Goal: Information Seeking & Learning: Learn about a topic

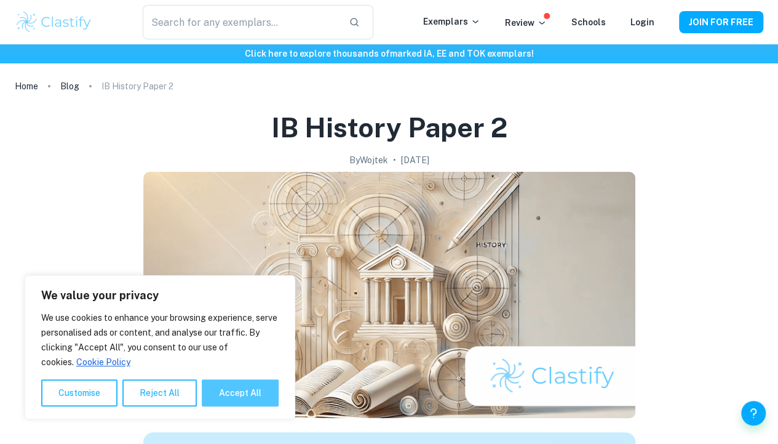
click at [242, 395] on button "Accept All" at bounding box center [240, 392] width 77 height 27
checkbox input "true"
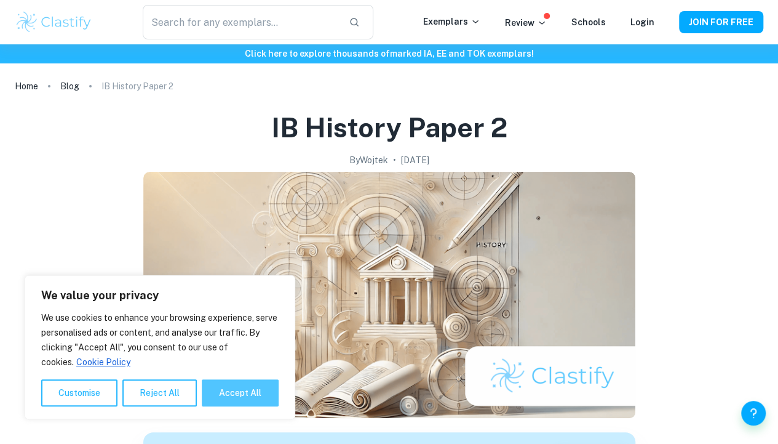
checkbox input "true"
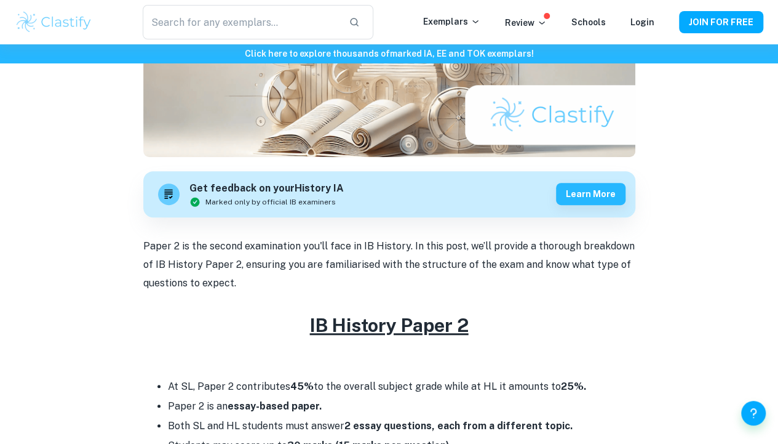
scroll to position [369, 0]
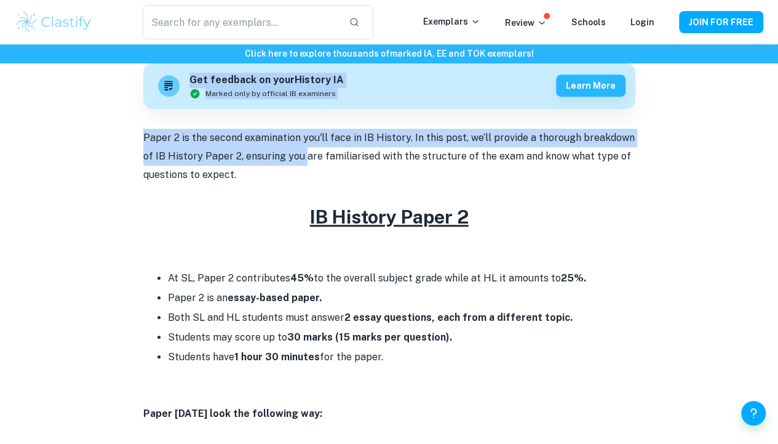
drag, startPoint x: 132, startPoint y: 127, endPoint x: 308, endPoint y: 161, distance: 179.1
click at [308, 161] on p "Paper 2 is the second examination you'll face in IB History. In this post, we’l…" at bounding box center [389, 157] width 492 height 56
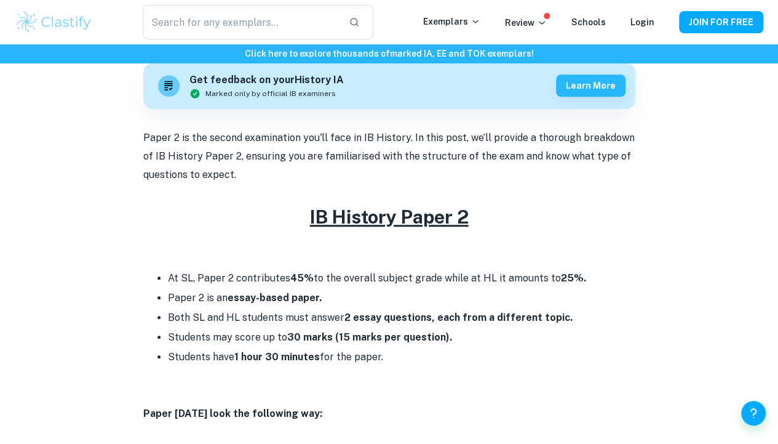
drag, startPoint x: 555, startPoint y: 175, endPoint x: 137, endPoint y: 136, distance: 420.2
click at [231, 166] on p "Paper 2 is the second examination you'll face in IB History. In this post, we’l…" at bounding box center [389, 157] width 492 height 56
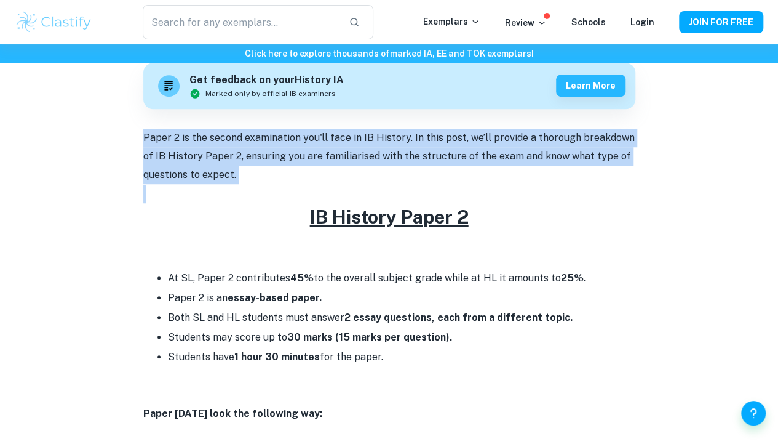
drag, startPoint x: 142, startPoint y: 143, endPoint x: 385, endPoint y: 188, distance: 247.7
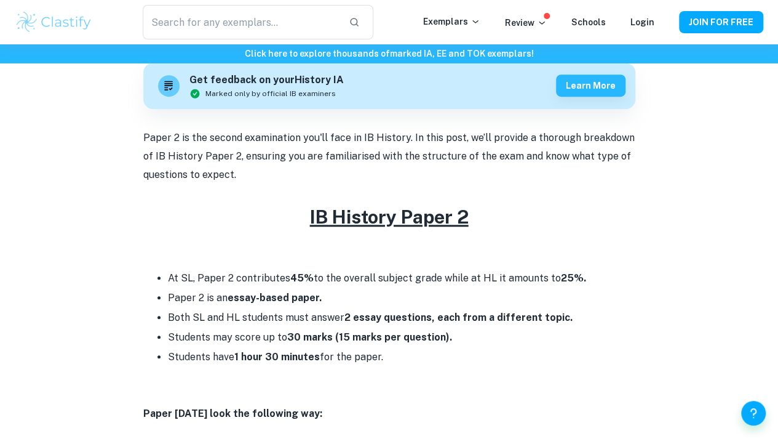
click at [430, 279] on li "At SL, Paper 2 contributes 45% to the overall subject grade while at HL it amou…" at bounding box center [402, 278] width 468 height 20
drag, startPoint x: 580, startPoint y: 280, endPoint x: 533, endPoint y: 283, distance: 46.9
click at [541, 280] on li "At SL, Paper 2 contributes 45% to the overall subject grade while at HL it amou…" at bounding box center [402, 278] width 468 height 20
click at [512, 283] on li "At SL, Paper 2 contributes 45% to the overall subject grade while at HL it amou…" at bounding box center [402, 278] width 468 height 20
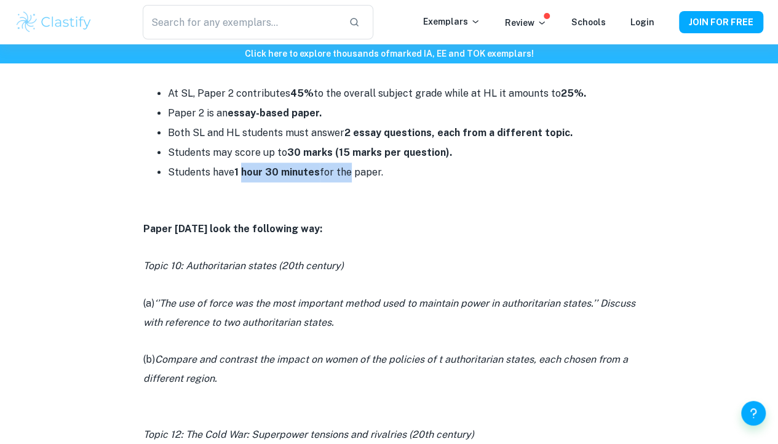
drag, startPoint x: 241, startPoint y: 175, endPoint x: 346, endPoint y: 186, distance: 106.4
click at [348, 195] on p at bounding box center [389, 191] width 492 height 18
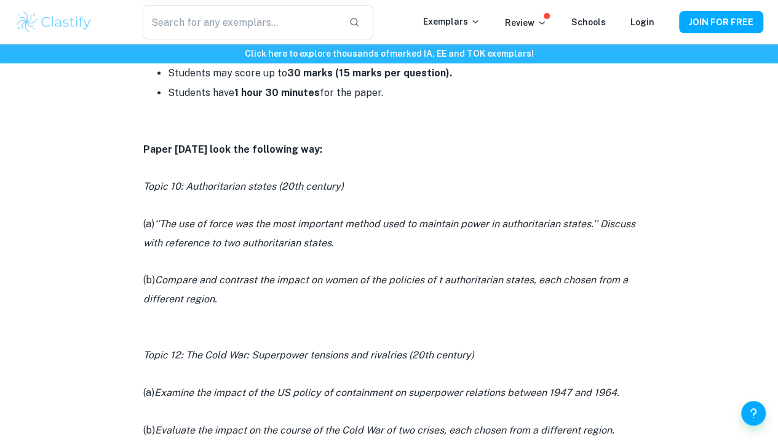
scroll to position [677, 0]
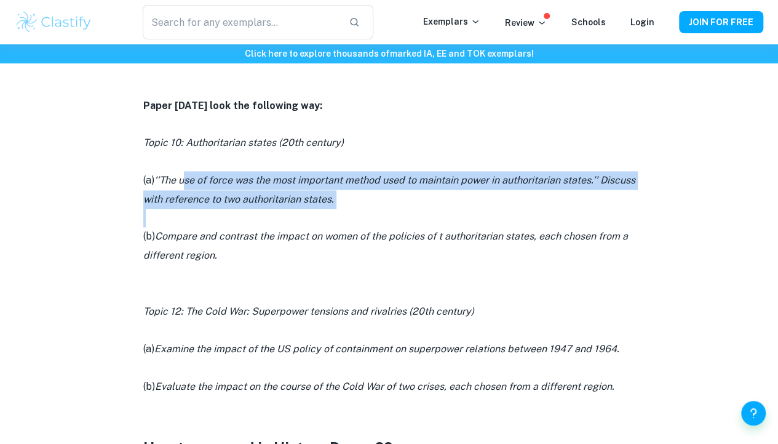
drag, startPoint x: 186, startPoint y: 185, endPoint x: 496, endPoint y: 218, distance: 311.9
click at [495, 218] on div "Paper 2 is the second examination you'll face in IB History. In this post, we’l…" at bounding box center [389, 430] width 492 height 1218
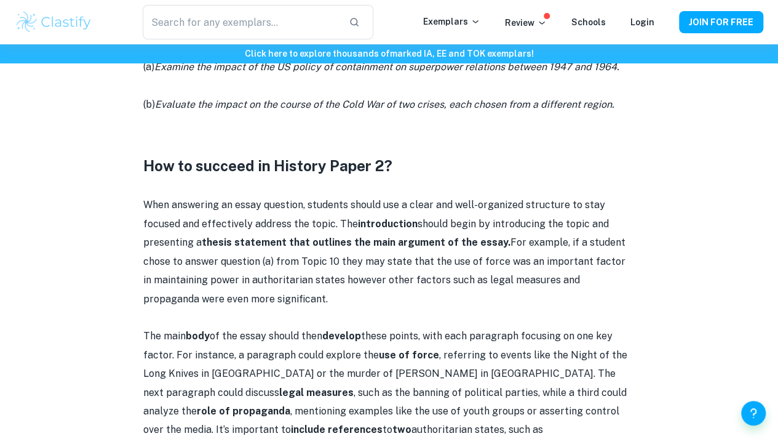
scroll to position [984, 0]
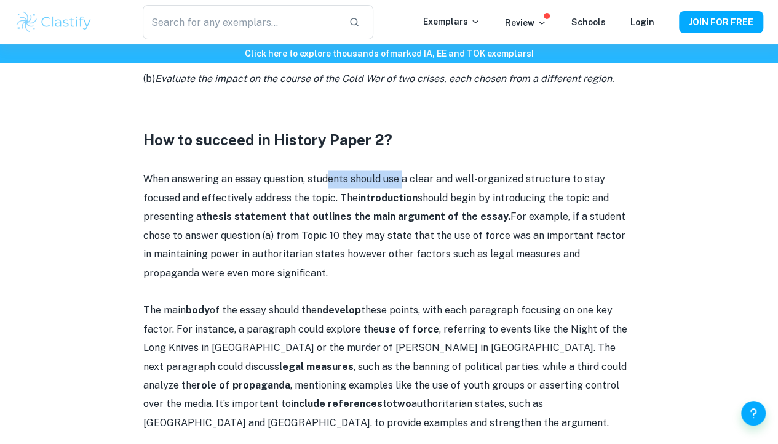
drag, startPoint x: 327, startPoint y: 177, endPoint x: 404, endPoint y: 177, distance: 76.3
click at [404, 177] on p "When answering an essay question, students should use a clear and well-organize…" at bounding box center [389, 226] width 492 height 112
drag, startPoint x: 346, startPoint y: 204, endPoint x: 434, endPoint y: 202, distance: 88.6
click at [434, 202] on p "When answering an essay question, students should use a clear and well-organize…" at bounding box center [389, 226] width 492 height 112
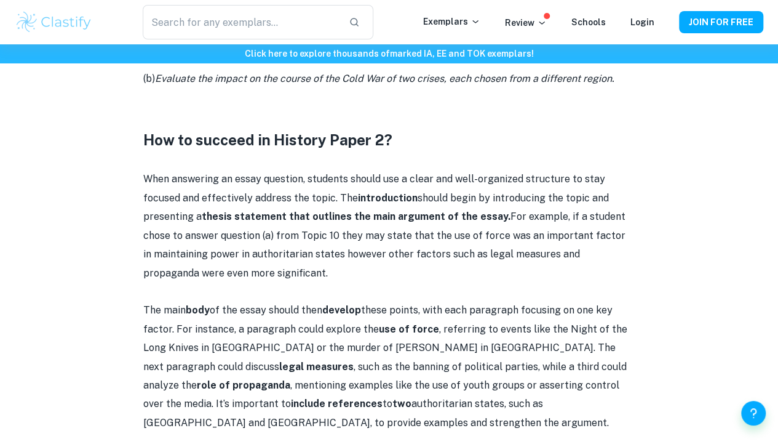
click at [448, 220] on strong "thesis statement that outlines the main argument of the essay." at bounding box center [356, 216] width 309 height 12
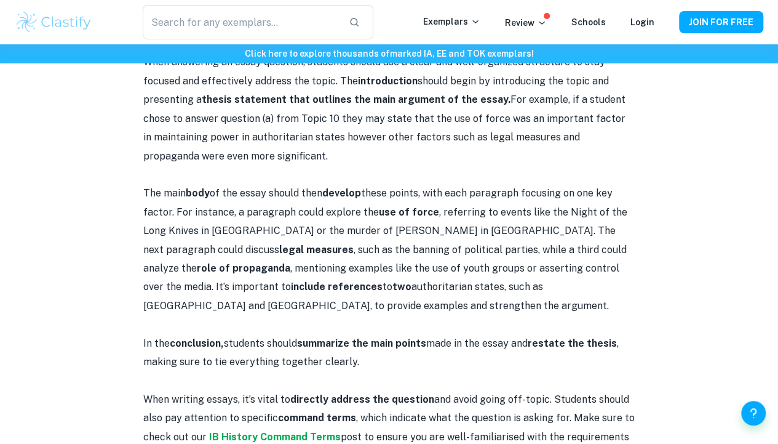
scroll to position [1169, 0]
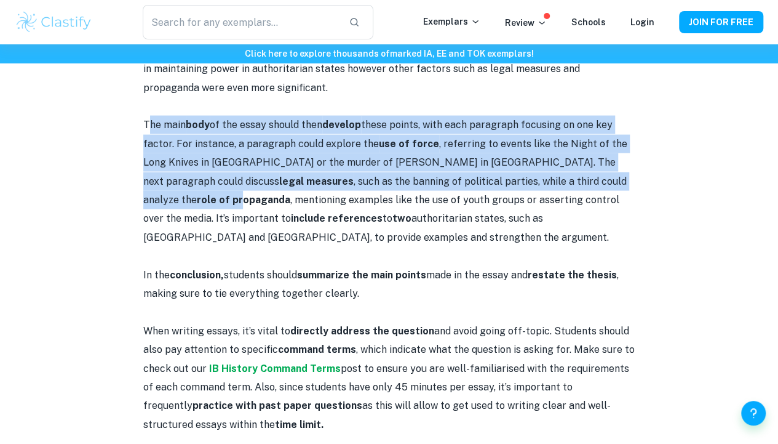
drag, startPoint x: 229, startPoint y: 143, endPoint x: 555, endPoint y: 188, distance: 329.2
click at [555, 188] on p "The main body of the essay should then develop these points, with each paragrap…" at bounding box center [389, 181] width 492 height 131
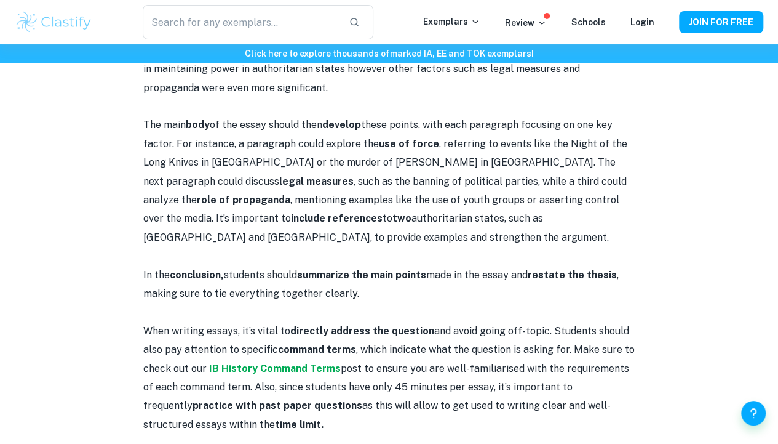
click at [290, 194] on strong "role of propaganda" at bounding box center [244, 200] width 94 height 12
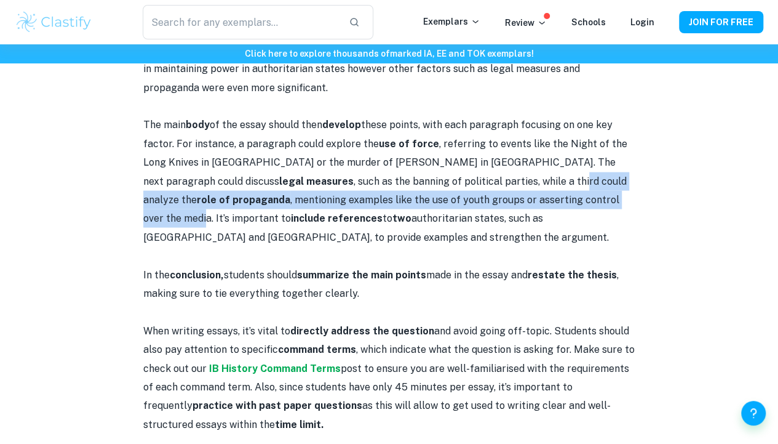
drag, startPoint x: 421, startPoint y: 190, endPoint x: 527, endPoint y: 209, distance: 108.1
click at [527, 209] on p "The main body of the essay should then develop these points, with each paragrap…" at bounding box center [389, 181] width 492 height 131
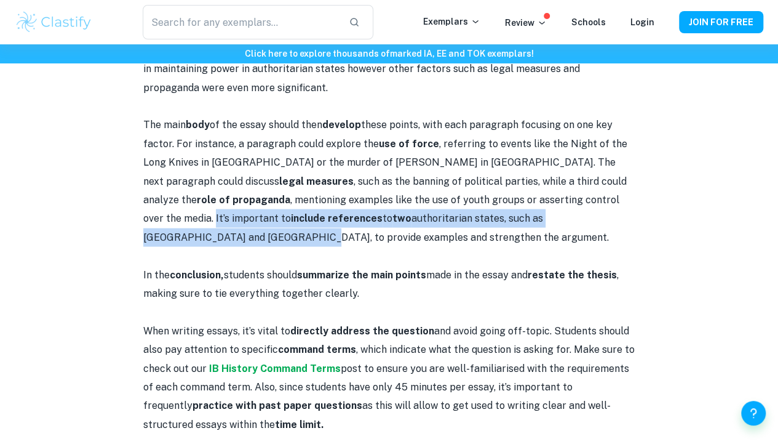
drag, startPoint x: 549, startPoint y: 214, endPoint x: 534, endPoint y: 196, distance: 23.2
click at [534, 196] on p "The main body of the essay should then develop these points, with each paragrap…" at bounding box center [389, 181] width 492 height 131
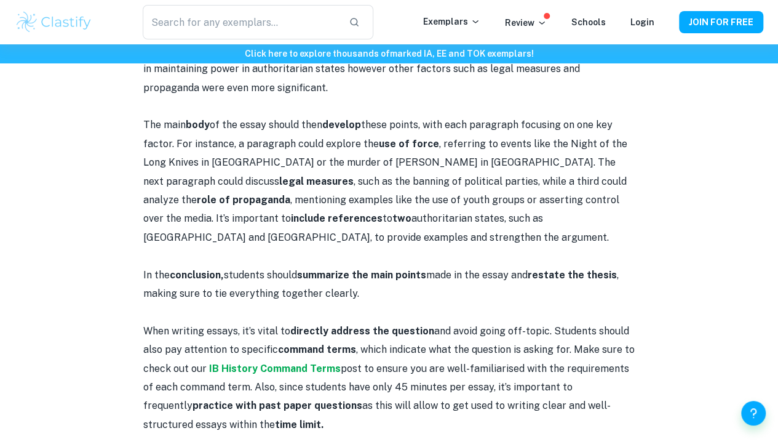
click at [533, 209] on p "The main body of the essay should then develop these points, with each paragrap…" at bounding box center [389, 181] width 492 height 131
drag, startPoint x: 318, startPoint y: 268, endPoint x: 441, endPoint y: 263, distance: 123.2
click at [441, 263] on p at bounding box center [389, 256] width 492 height 18
drag, startPoint x: 424, startPoint y: 281, endPoint x: 302, endPoint y: 283, distance: 122.5
click at [302, 281] on strong "summarize the main points" at bounding box center [361, 275] width 129 height 12
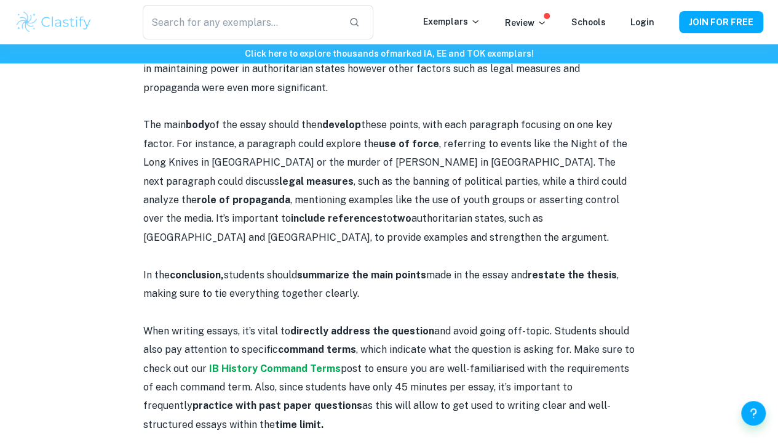
click at [293, 247] on p "The main body of the essay should then develop these points, with each paragrap…" at bounding box center [389, 181] width 492 height 131
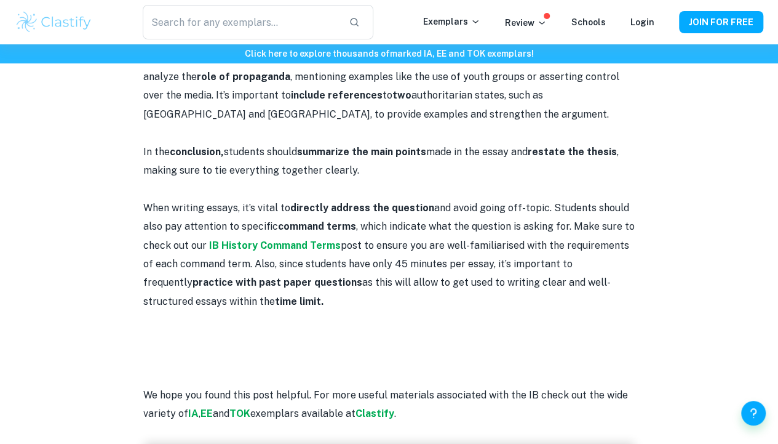
drag, startPoint x: 259, startPoint y: 222, endPoint x: 433, endPoint y: 236, distance: 174.7
click at [433, 236] on p "When writing essays, it’s vital to directly address the question and avoid goin…" at bounding box center [389, 255] width 492 height 112
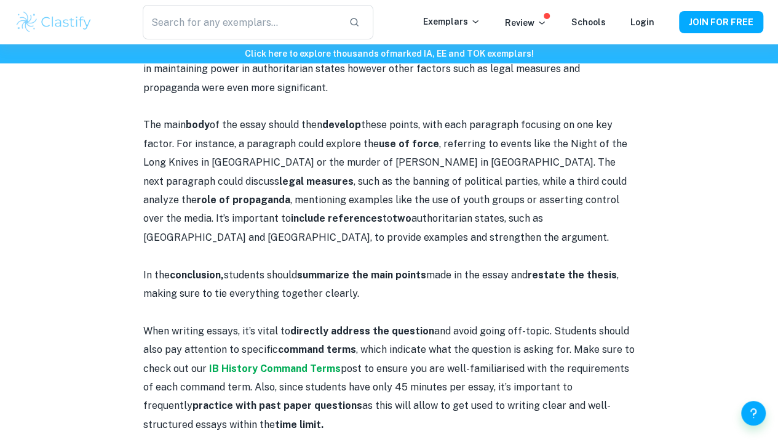
scroll to position [1108, 0]
